Goal: Task Accomplishment & Management: Use online tool/utility

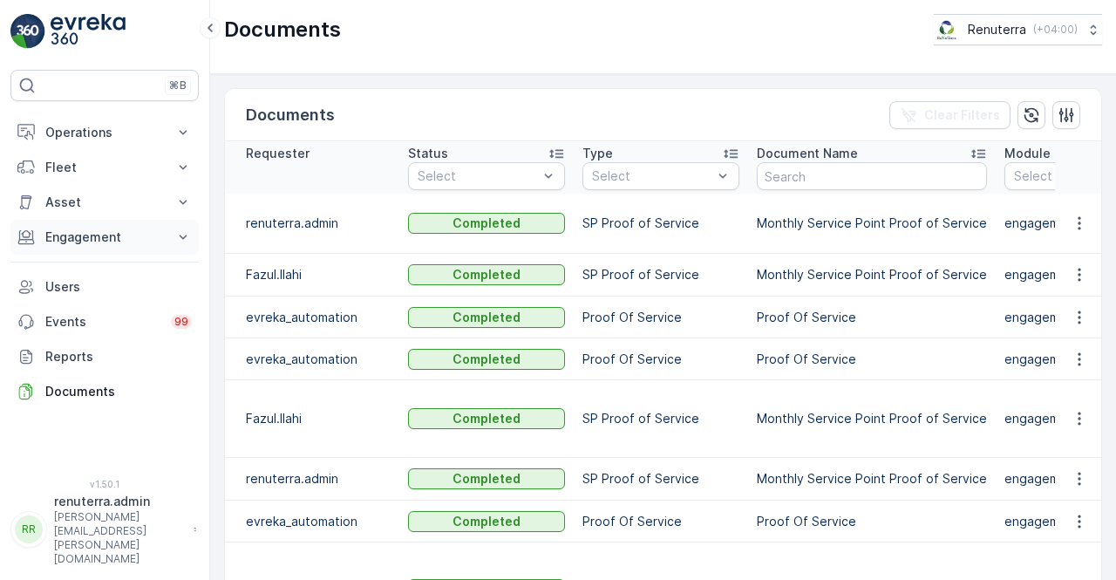
click at [98, 233] on p "Engagement" at bounding box center [104, 236] width 119 height 17
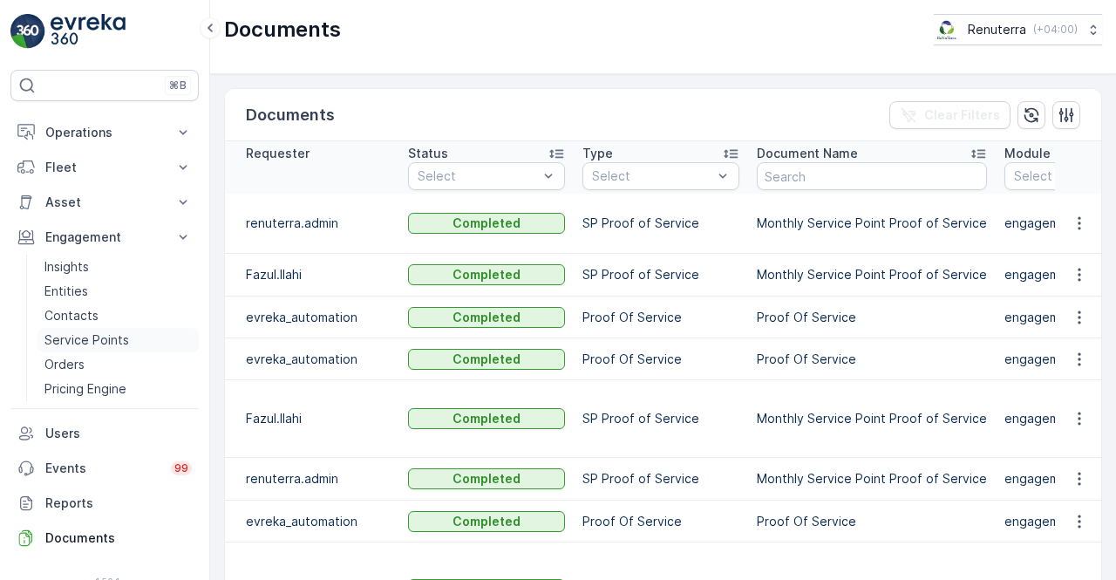
click at [78, 341] on p "Service Points" at bounding box center [86, 339] width 85 height 17
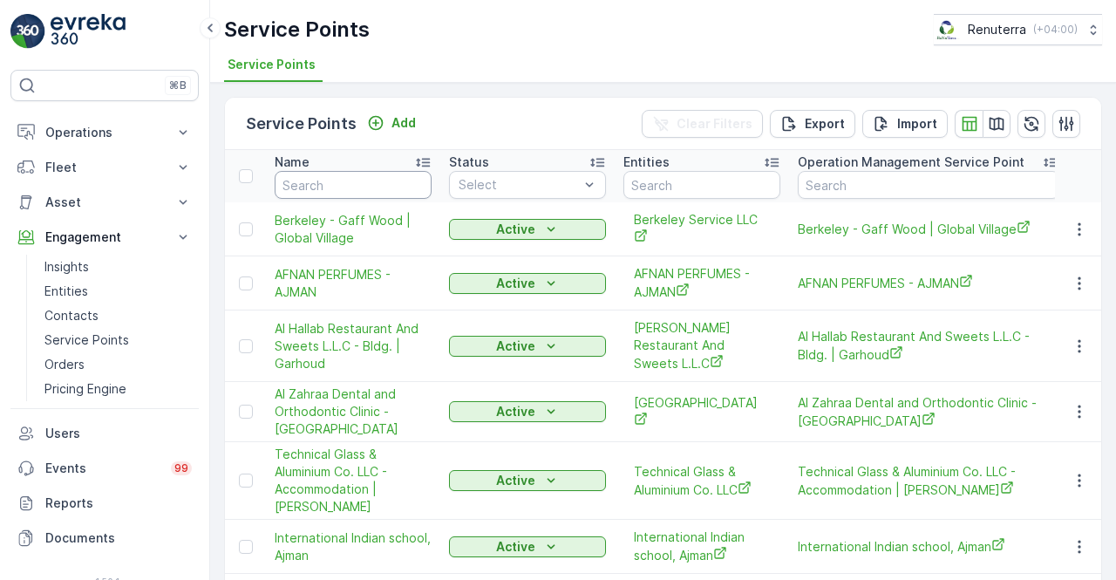
click at [331, 183] on input "text" at bounding box center [353, 185] width 157 height 28
type input "emril"
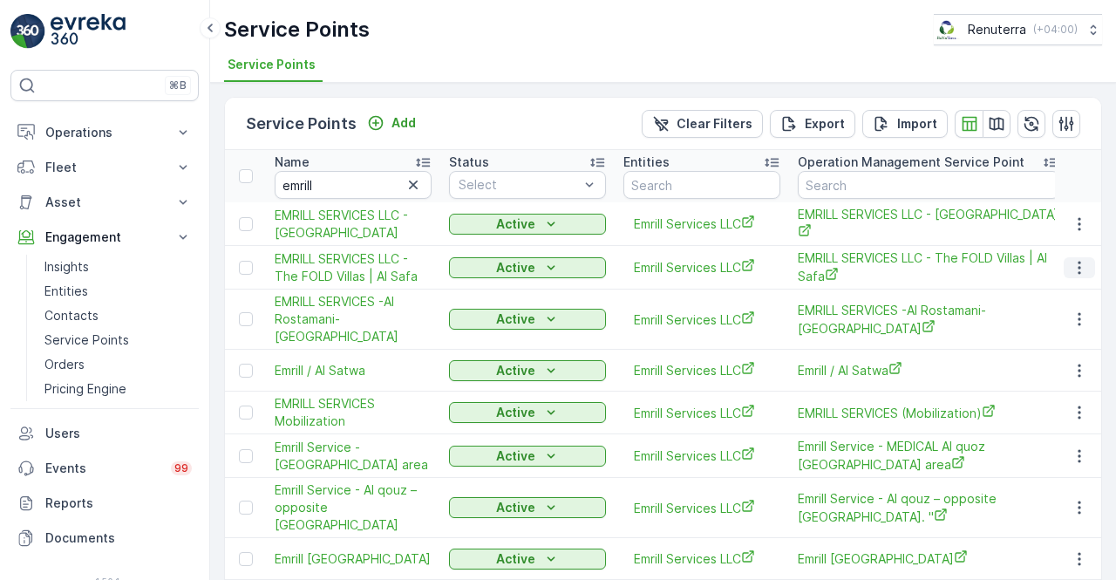
click at [1074, 276] on icon "button" at bounding box center [1078, 267] width 17 height 17
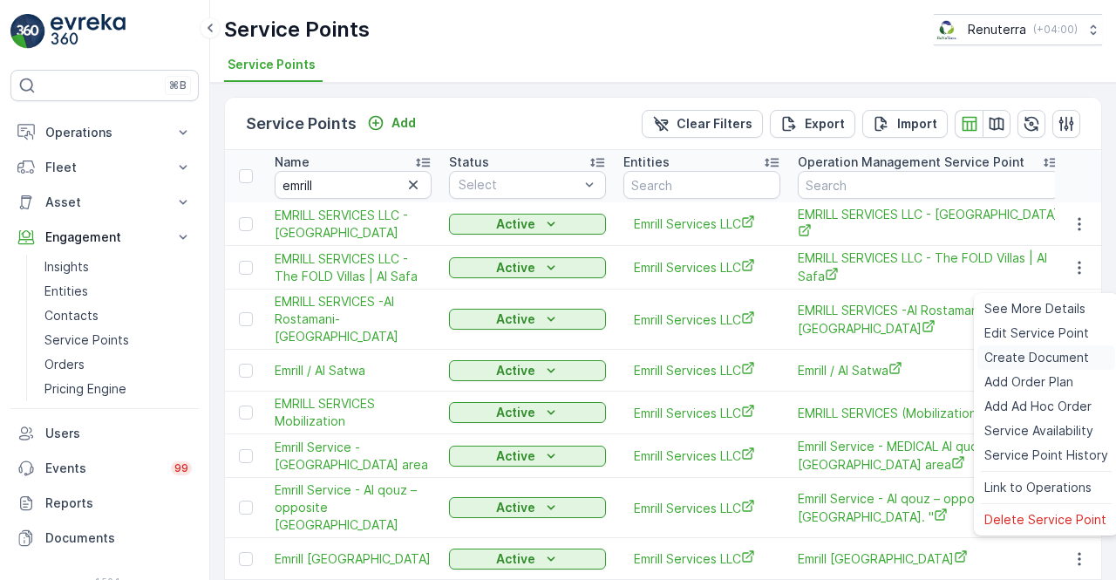
click at [1048, 363] on span "Create Document" at bounding box center [1036, 357] width 105 height 17
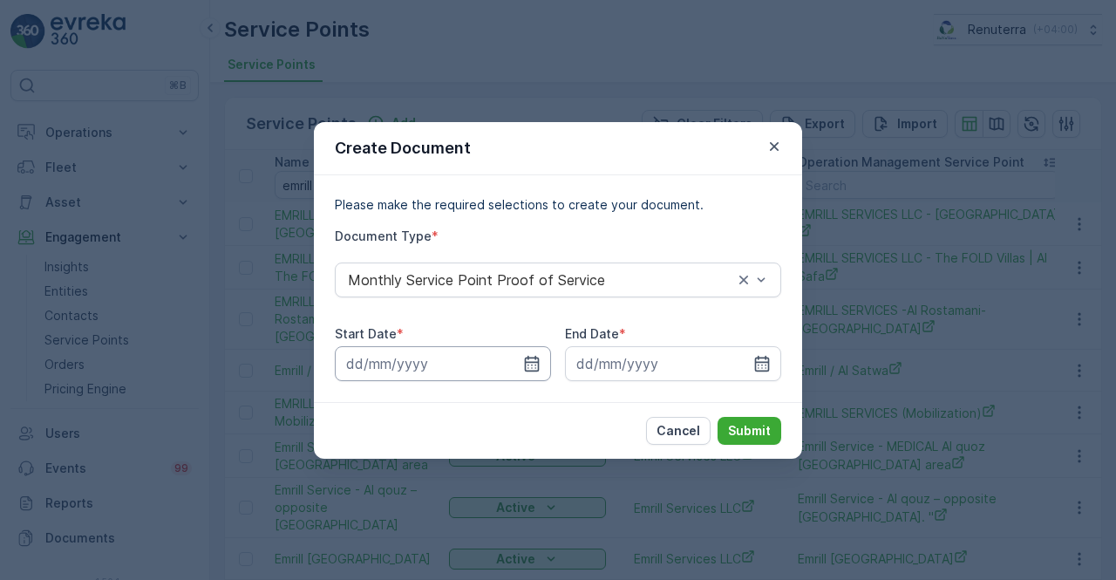
click at [521, 367] on input at bounding box center [443, 363] width 216 height 35
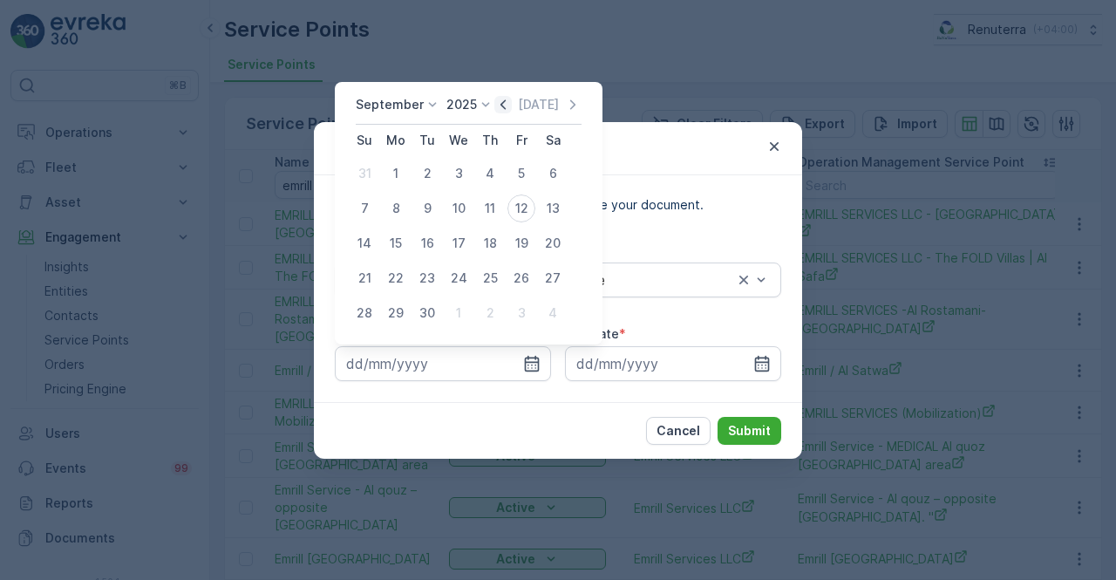
click at [498, 107] on icon "button" at bounding box center [502, 104] width 17 height 17
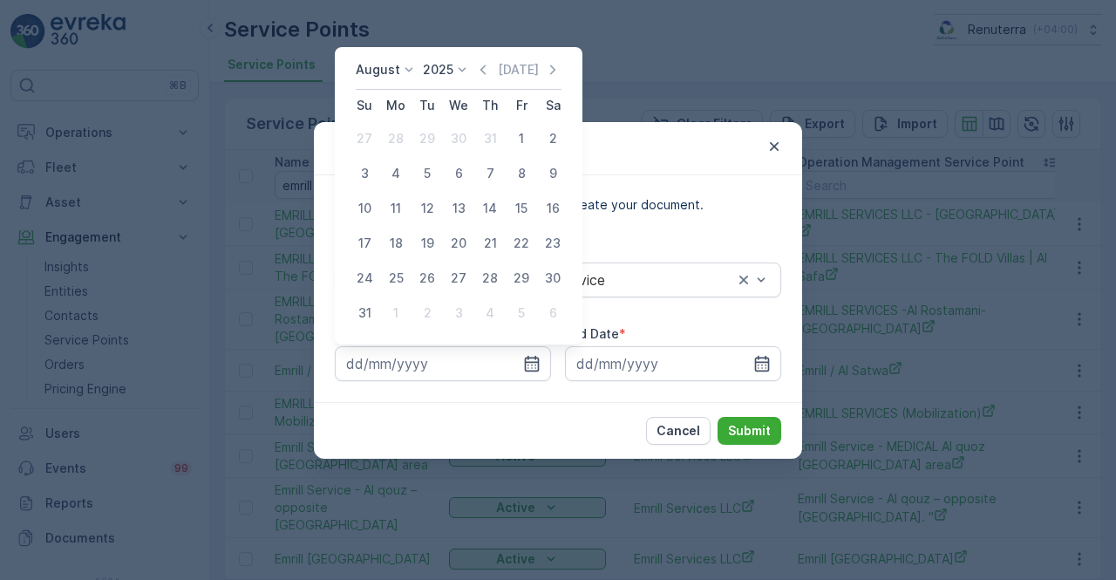
click at [519, 142] on div "1" at bounding box center [521, 139] width 28 height 28
type input "[DATE]"
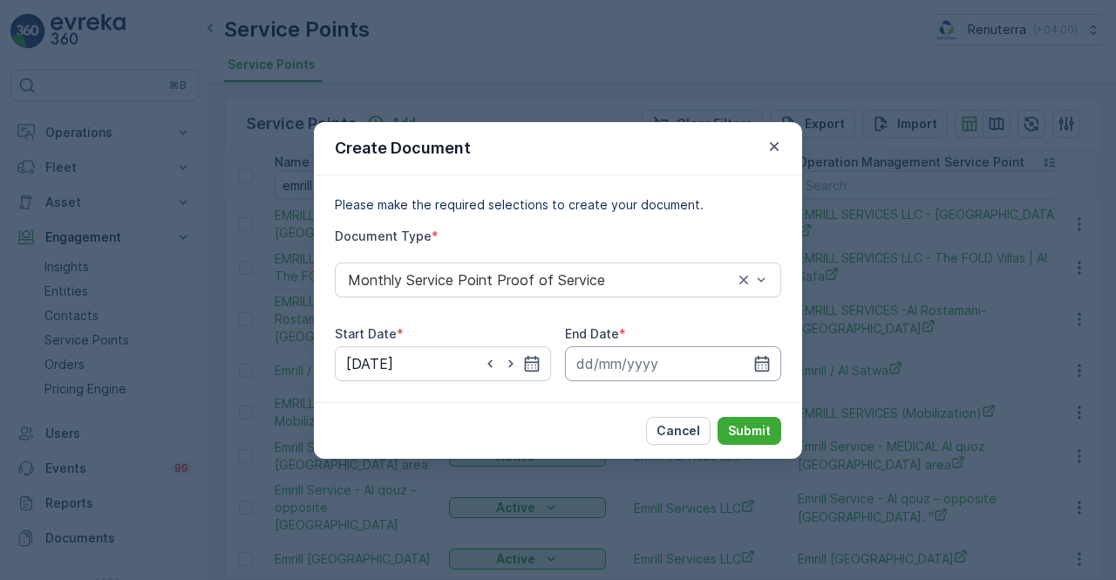
click at [772, 362] on input at bounding box center [673, 363] width 216 height 35
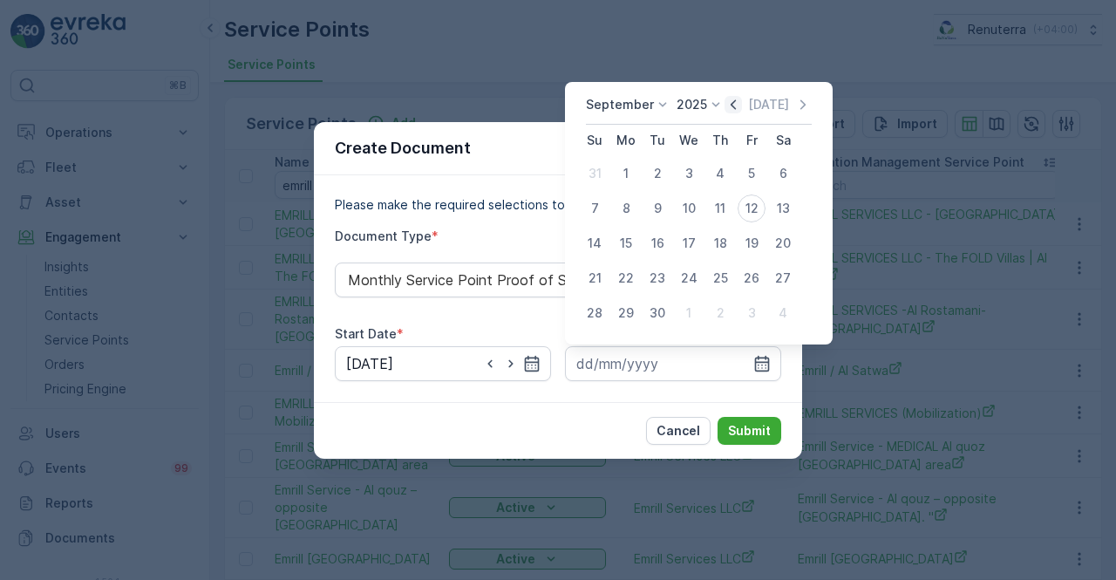
click at [732, 102] on icon "button" at bounding box center [732, 104] width 17 height 17
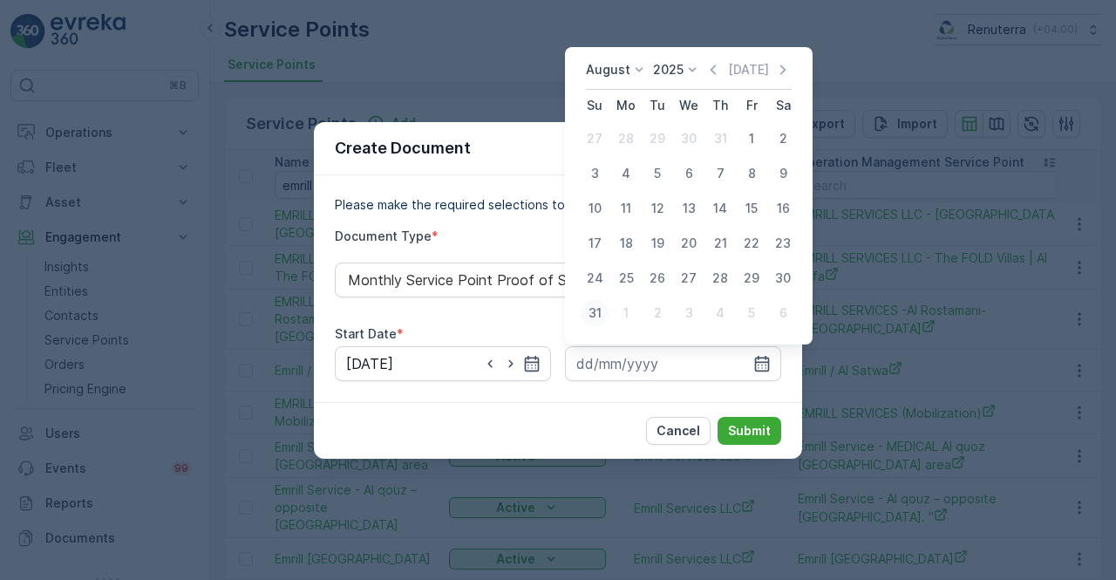
click at [591, 309] on div "31" at bounding box center [594, 313] width 28 height 28
type input "[DATE]"
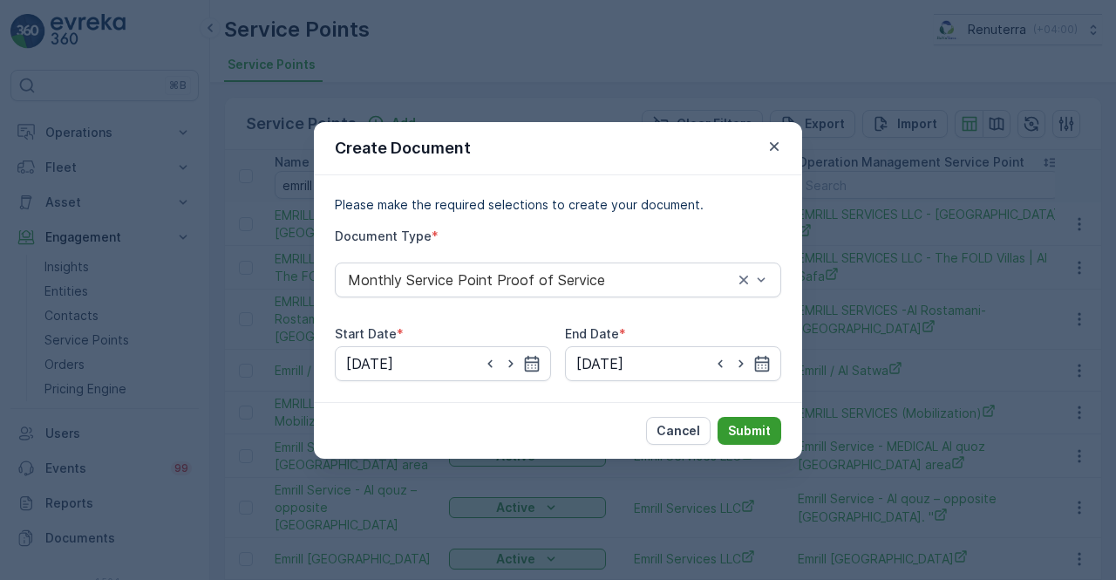
click at [743, 429] on p "Submit" at bounding box center [749, 430] width 43 height 17
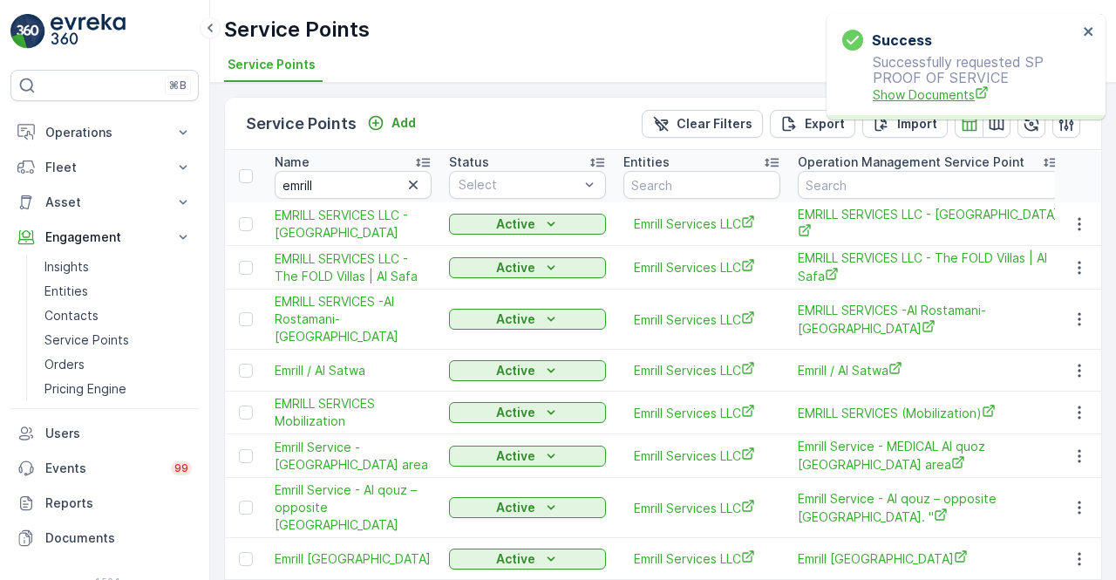
click at [922, 92] on span "Show Documents" at bounding box center [974, 94] width 205 height 18
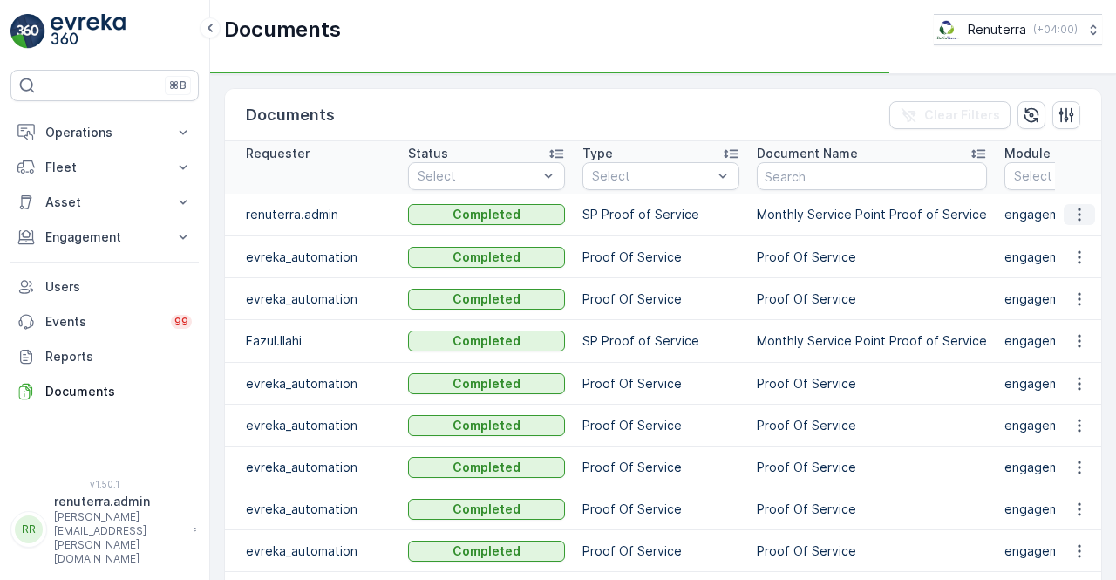
click at [1079, 217] on icon "button" at bounding box center [1078, 214] width 17 height 17
click at [1070, 220] on icon "button" at bounding box center [1078, 214] width 17 height 17
click at [1065, 241] on span "See Details" at bounding box center [1074, 238] width 67 height 17
